Goal: Browse casually: Explore the website without a specific task or goal

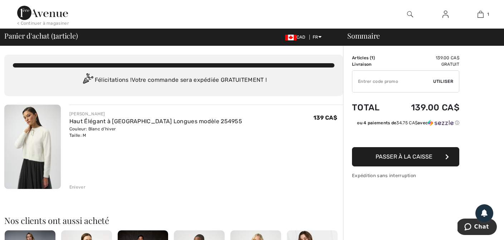
click at [41, 141] on img at bounding box center [32, 147] width 57 height 84
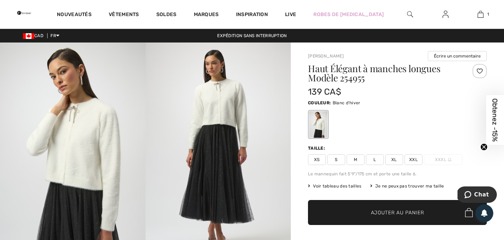
click at [220, 100] on img at bounding box center [219, 152] width 146 height 218
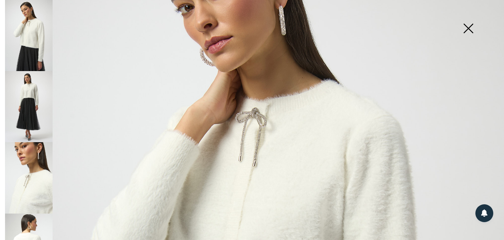
scroll to position [101, 0]
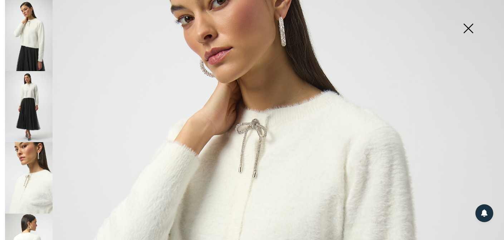
click at [29, 105] on img at bounding box center [29, 106] width 48 height 71
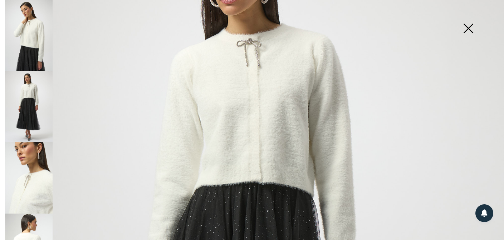
click at [25, 188] on img at bounding box center [29, 177] width 48 height 71
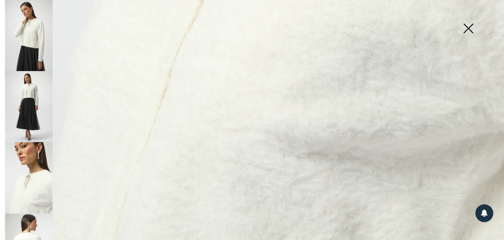
scroll to position [515, 0]
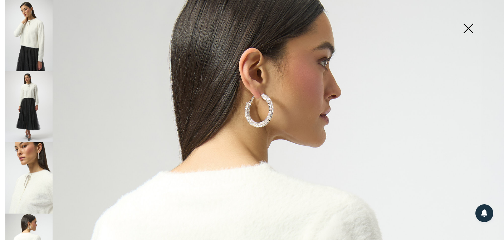
scroll to position [30, 0]
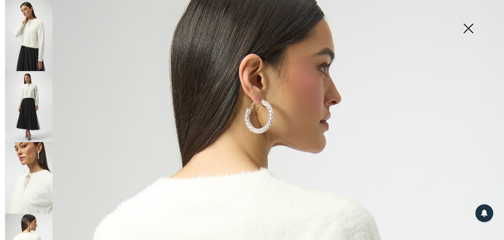
click at [31, 36] on img at bounding box center [29, 35] width 48 height 71
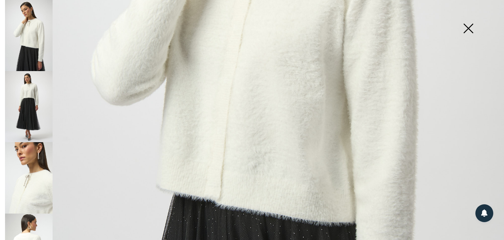
scroll to position [317, 0]
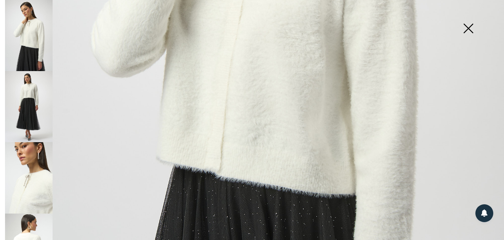
click at [468, 28] on img at bounding box center [468, 29] width 36 height 37
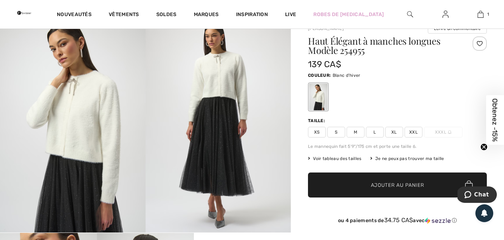
scroll to position [28, 0]
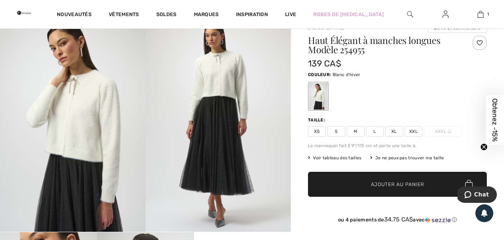
click at [357, 131] on span "M" at bounding box center [356, 131] width 18 height 11
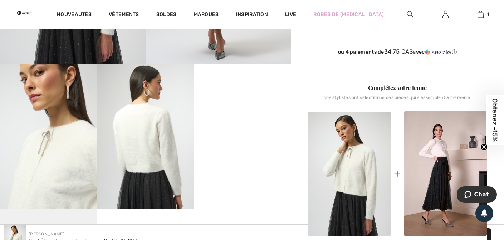
scroll to position [197, 0]
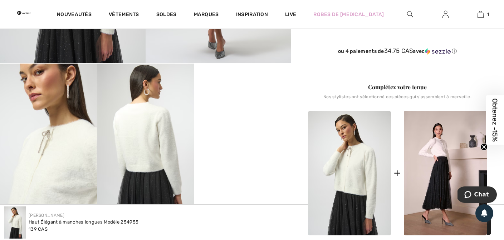
click at [244, 112] on video "Your browser does not support the video tag." at bounding box center [242, 88] width 97 height 49
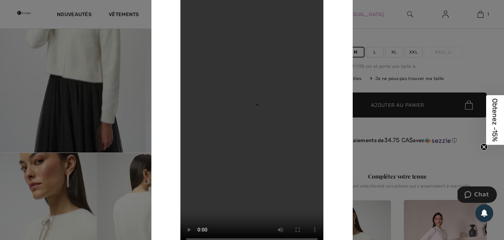
scroll to position [114, 0]
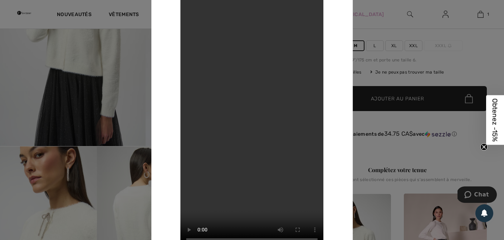
click at [129, 77] on div at bounding box center [252, 120] width 504 height 240
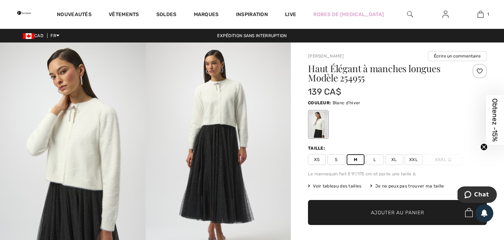
scroll to position [0, 0]
click at [225, 108] on img at bounding box center [219, 152] width 146 height 218
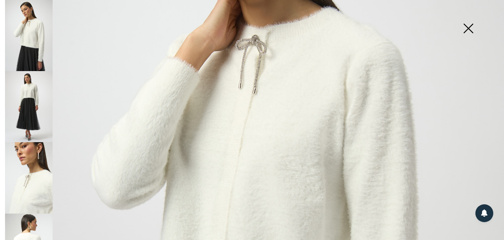
scroll to position [184, 0]
click at [26, 88] on img at bounding box center [29, 106] width 48 height 71
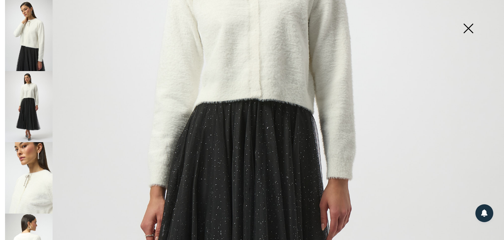
click at [34, 184] on img at bounding box center [29, 177] width 48 height 71
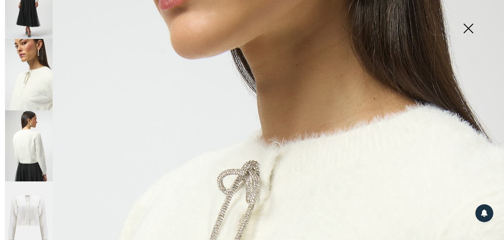
scroll to position [103, 0]
click at [29, 136] on img at bounding box center [29, 146] width 48 height 71
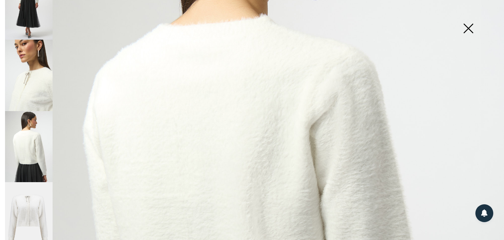
drag, startPoint x: 33, startPoint y: 206, endPoint x: 33, endPoint y: 201, distance: 4.7
click at [34, 205] on img at bounding box center [29, 217] width 48 height 71
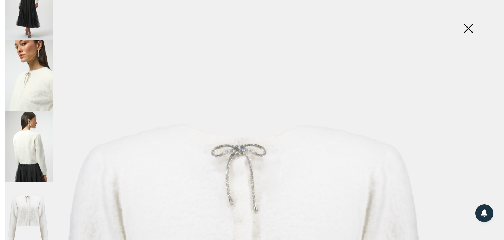
scroll to position [5, 0]
click at [469, 29] on img at bounding box center [468, 29] width 36 height 37
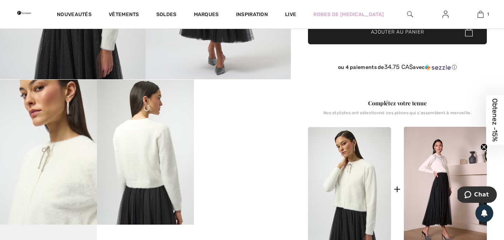
scroll to position [182, 0]
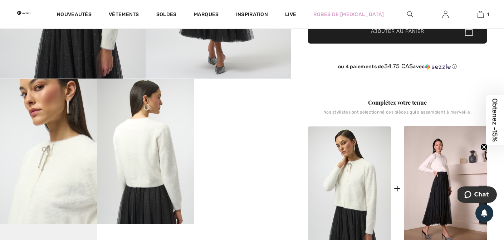
click at [238, 128] on video "Your browser does not support the video tag." at bounding box center [242, 103] width 97 height 49
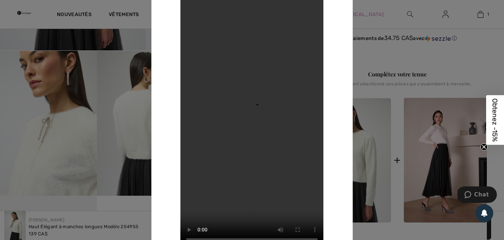
scroll to position [212, 0]
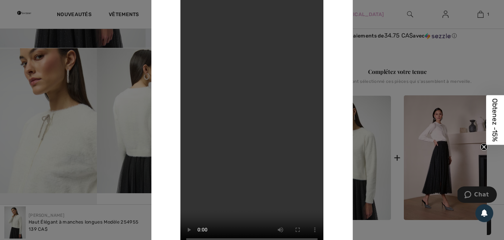
click at [301, 239] on video "Your browser does not support the video tag." at bounding box center [252, 120] width 143 height 254
click at [281, 132] on video "Your browser does not support the video tag." at bounding box center [252, 120] width 143 height 254
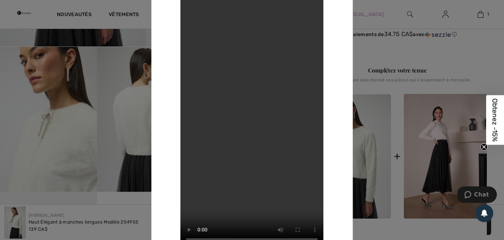
scroll to position [214, 0]
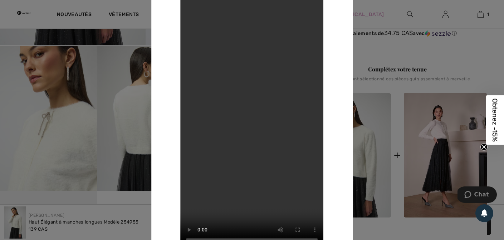
click at [255, 93] on video "Your browser does not support the video tag." at bounding box center [252, 120] width 143 height 254
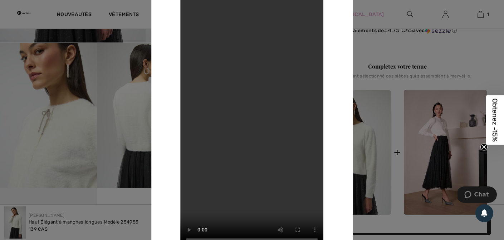
click at [302, 238] on video "Your browser does not support the video tag." at bounding box center [252, 120] width 143 height 254
drag, startPoint x: 343, startPoint y: 133, endPoint x: 343, endPoint y: 126, distance: 7.2
click at [343, 133] on div "Your browser does not support the video tag." at bounding box center [252, 120] width 202 height 289
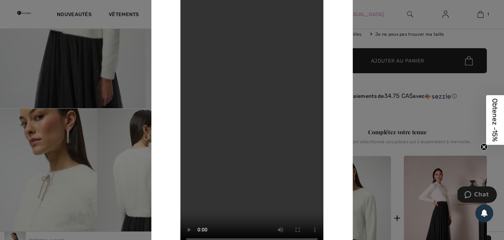
scroll to position [147, 0]
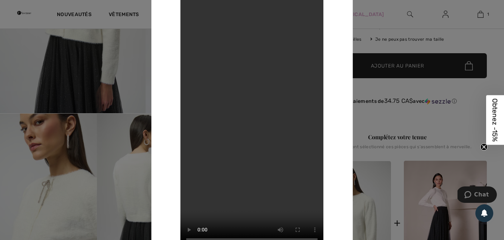
click at [133, 47] on div at bounding box center [252, 120] width 504 height 240
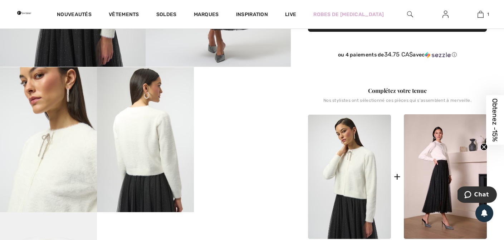
scroll to position [195, 0]
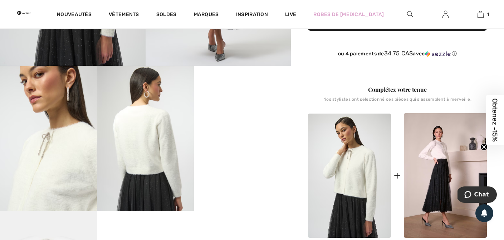
click at [354, 167] on img at bounding box center [349, 176] width 83 height 124
click at [209, 114] on video "Your browser does not support the video tag." at bounding box center [242, 90] width 97 height 49
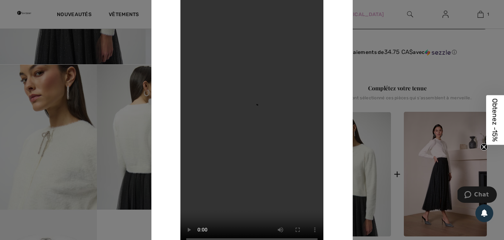
scroll to position [196, 0]
click at [201, 237] on video "Your browser does not support the video tag." at bounding box center [252, 120] width 143 height 254
click at [94, 23] on div at bounding box center [252, 120] width 504 height 240
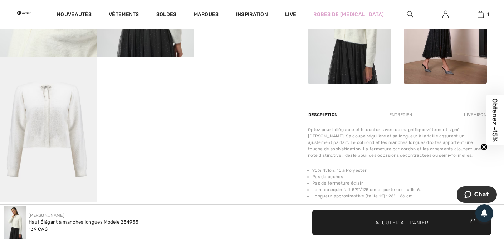
scroll to position [347, 0]
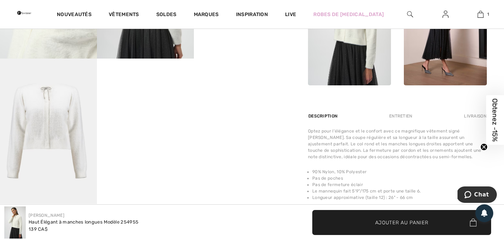
click at [54, 121] on img at bounding box center [48, 132] width 97 height 146
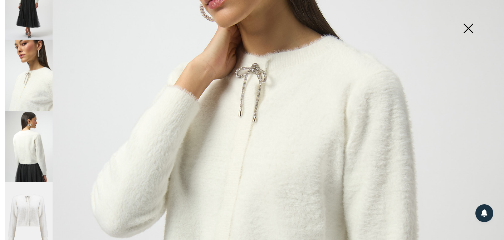
scroll to position [156, 0]
